Goal: Task Accomplishment & Management: Use online tool/utility

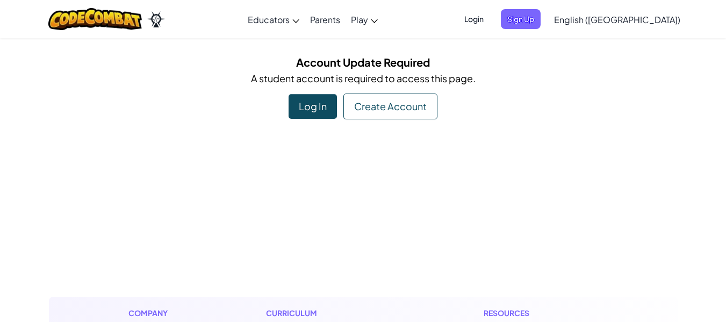
click at [310, 106] on div "Log In" at bounding box center [313, 106] width 48 height 25
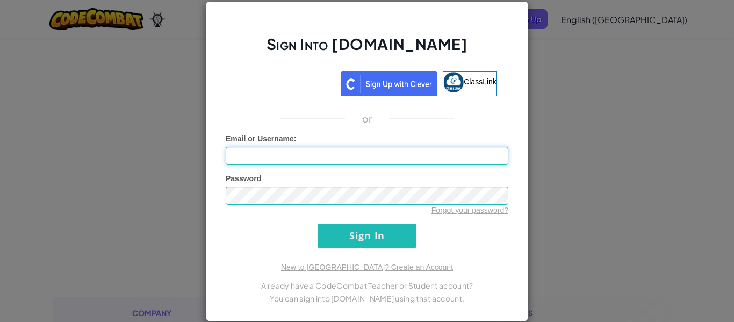
click at [253, 158] on input "Email or Username :" at bounding box center [367, 156] width 283 height 18
type input "5"
click at [468, 90] on link "ClassLink" at bounding box center [470, 83] width 54 height 25
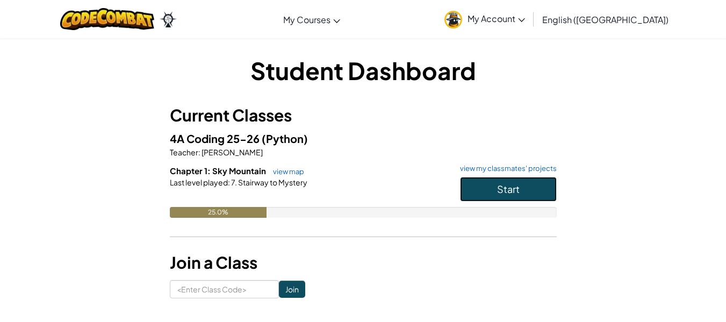
click at [531, 197] on button "Start" at bounding box center [508, 189] width 97 height 25
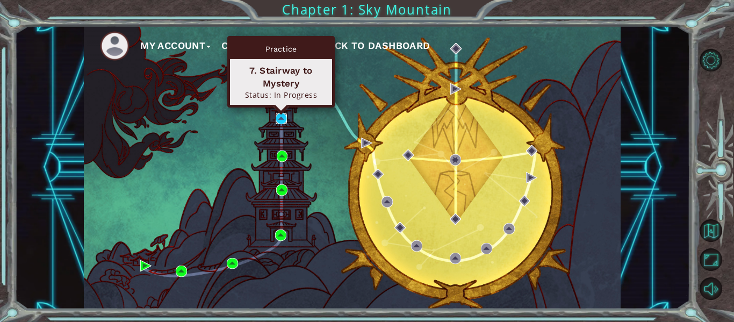
click at [279, 116] on img at bounding box center [281, 118] width 11 height 11
